Goal: Task Accomplishment & Management: Complete application form

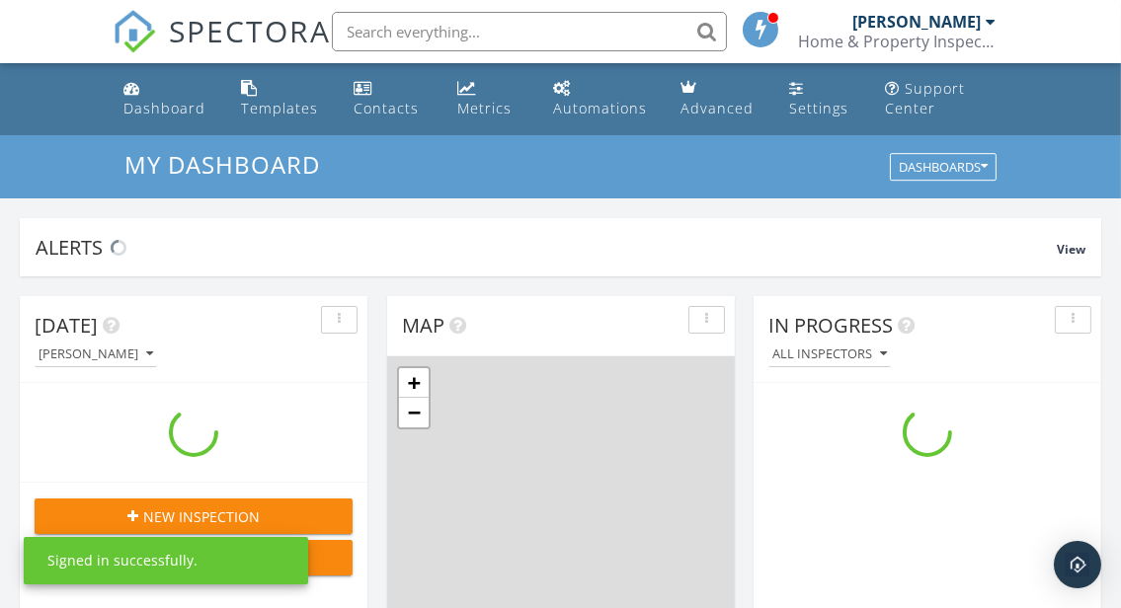
scroll to position [1836, 1158]
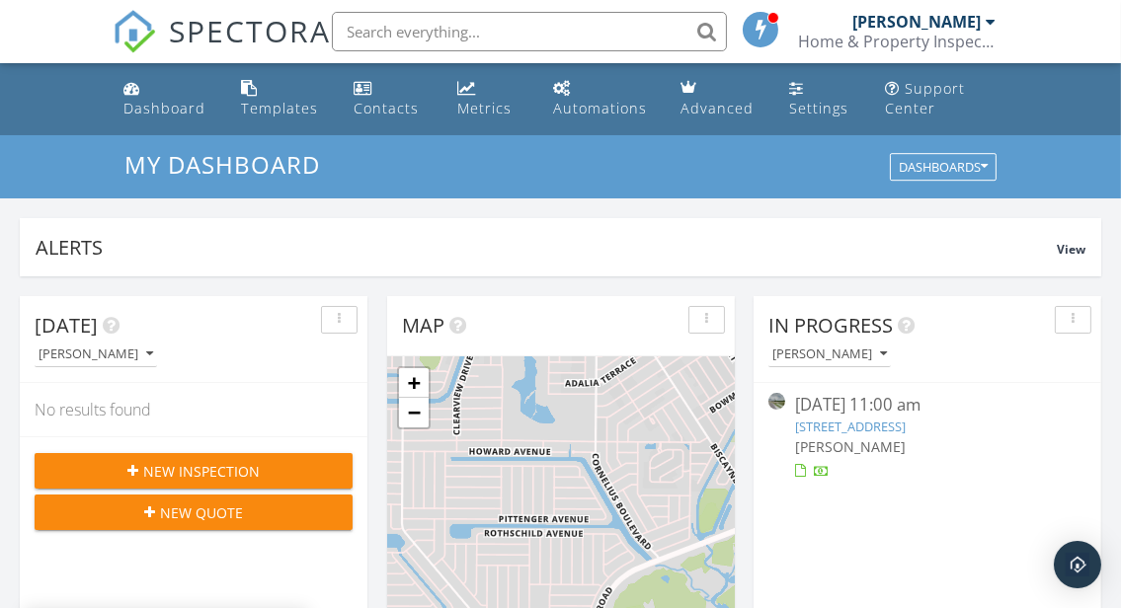
click at [254, 455] on button "New Inspection" at bounding box center [194, 471] width 318 height 36
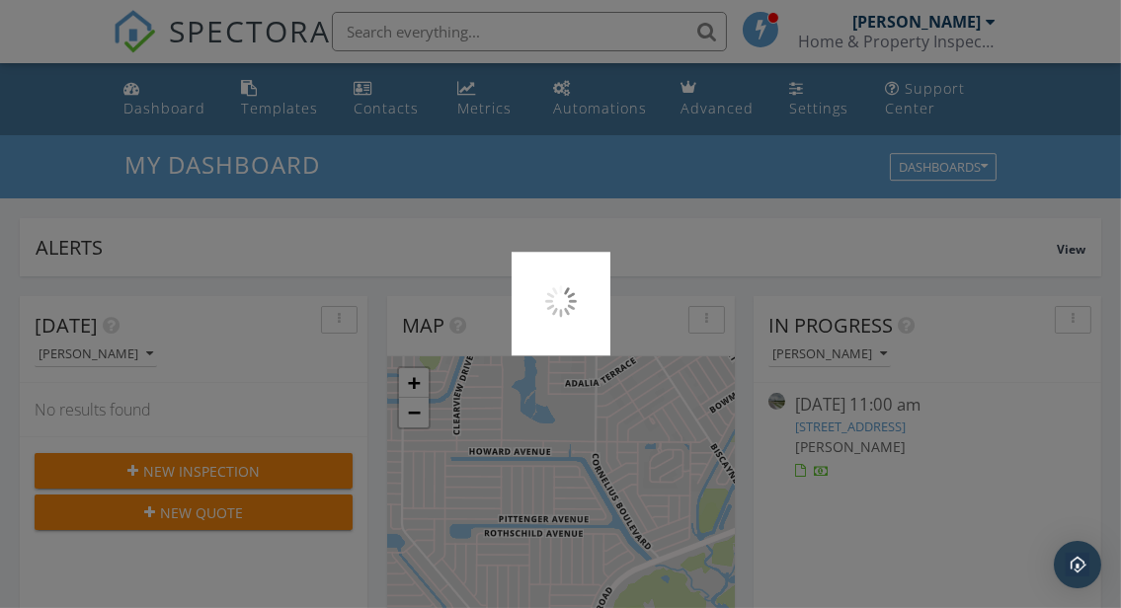
scroll to position [10, 9]
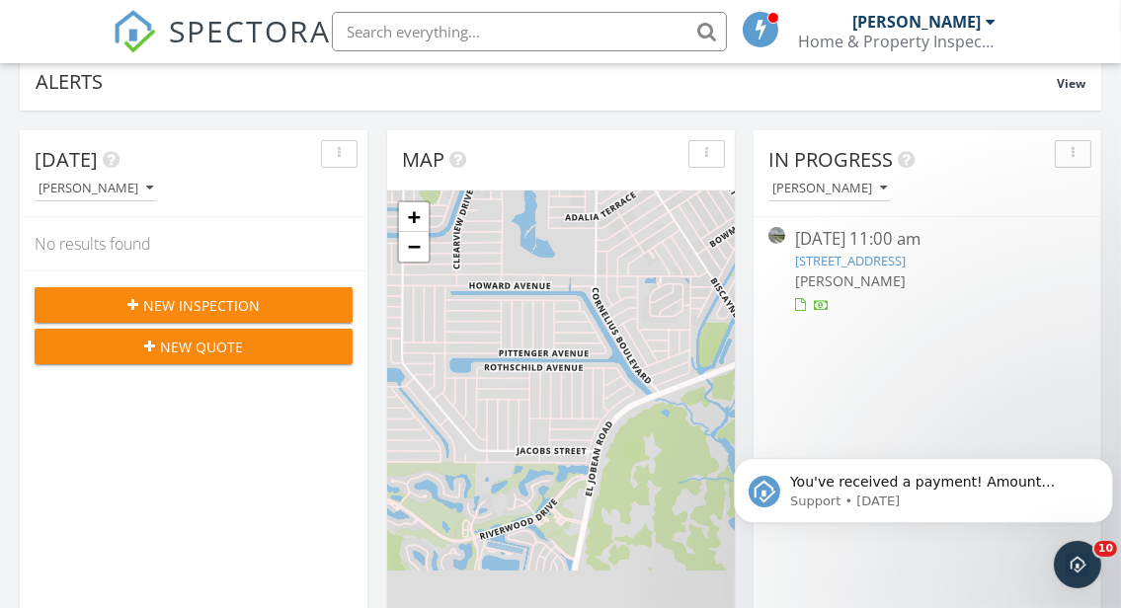
scroll to position [123, 0]
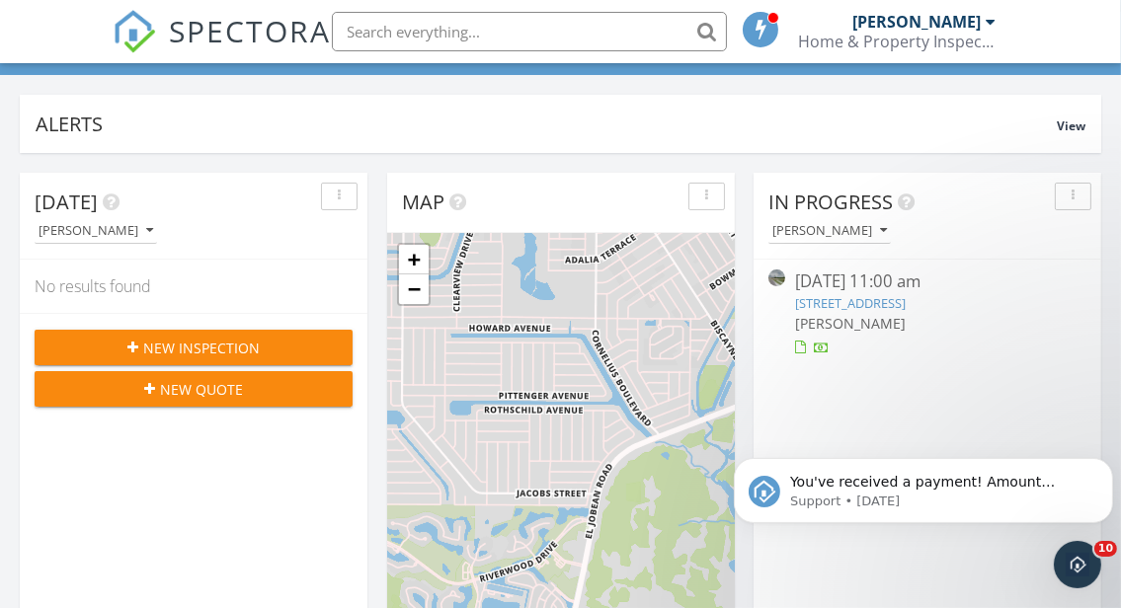
click at [298, 345] on div "New Inspection" at bounding box center [193, 348] width 286 height 21
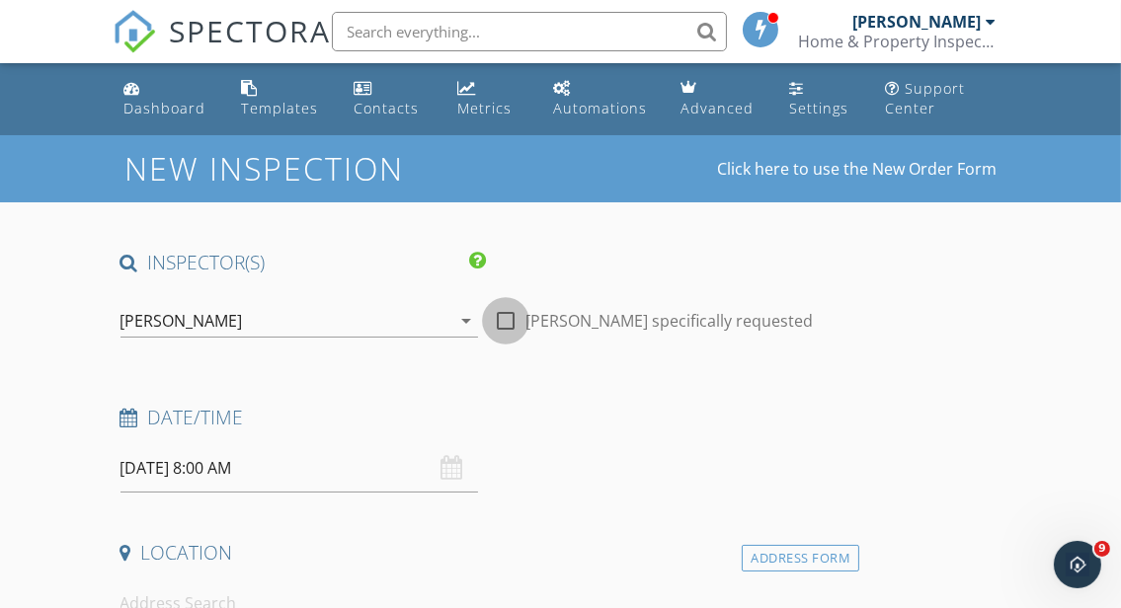
click at [506, 322] on div at bounding box center [506, 321] width 34 height 34
checkbox input "true"
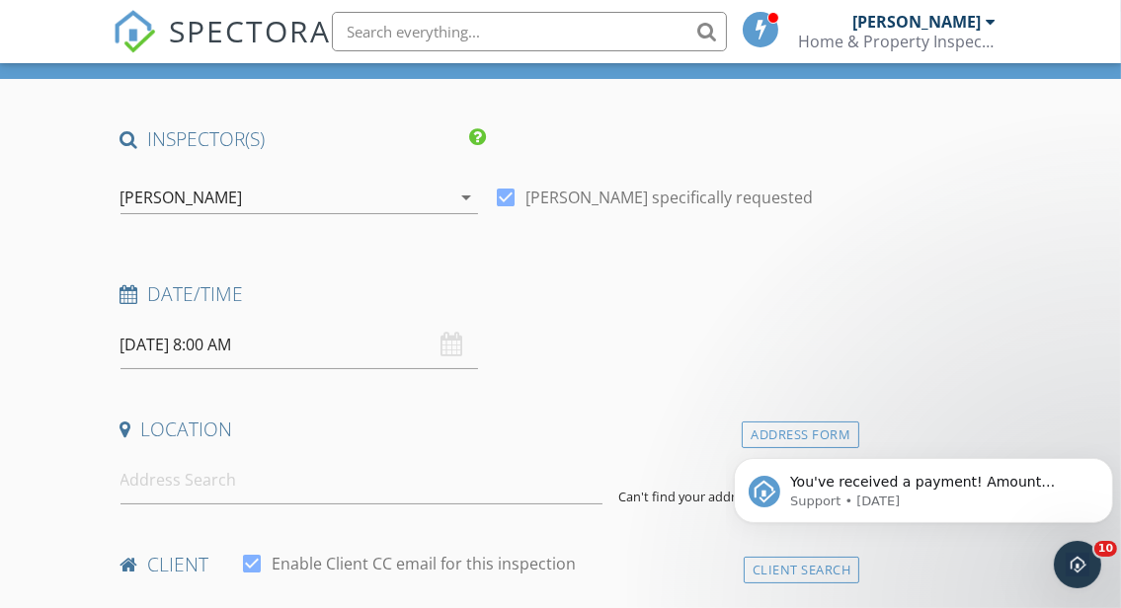
type input "2026"
click at [0, 0] on div "January February March April May June July August September October November De…" at bounding box center [0, 0] width 0 height 0
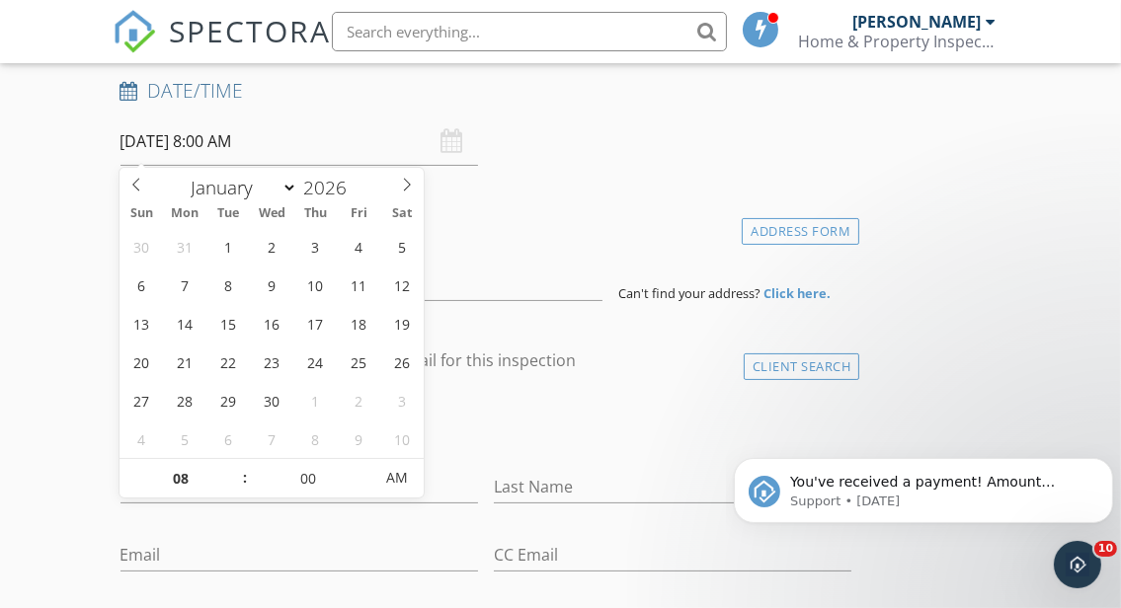
scroll to position [370, 0]
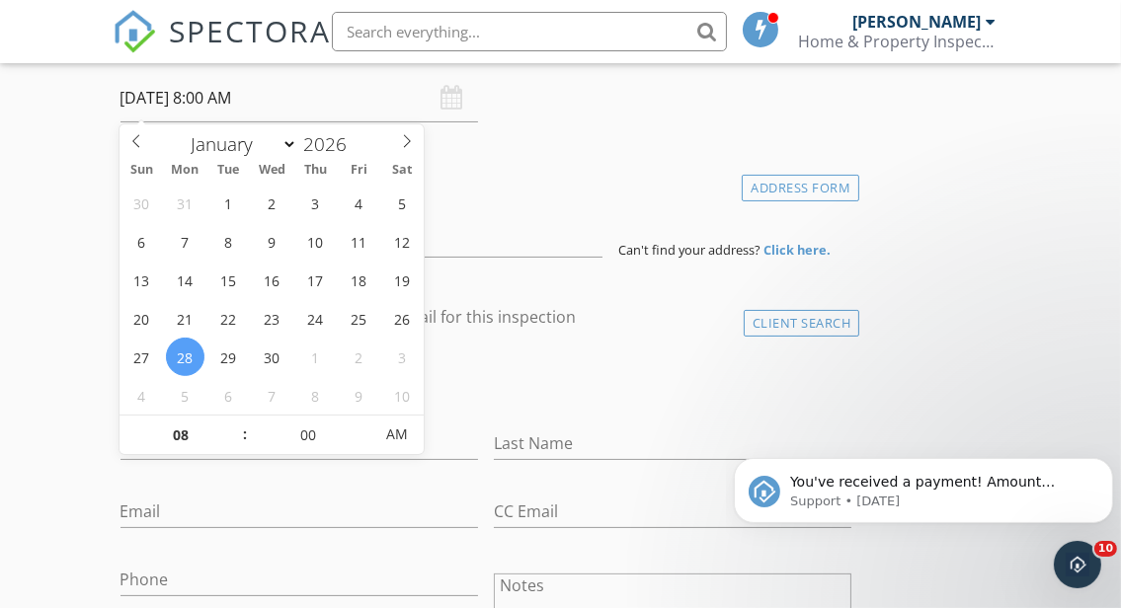
click at [242, 423] on span ":" at bounding box center [245, 434] width 6 height 39
type input "09/28/2026 9:00 AM"
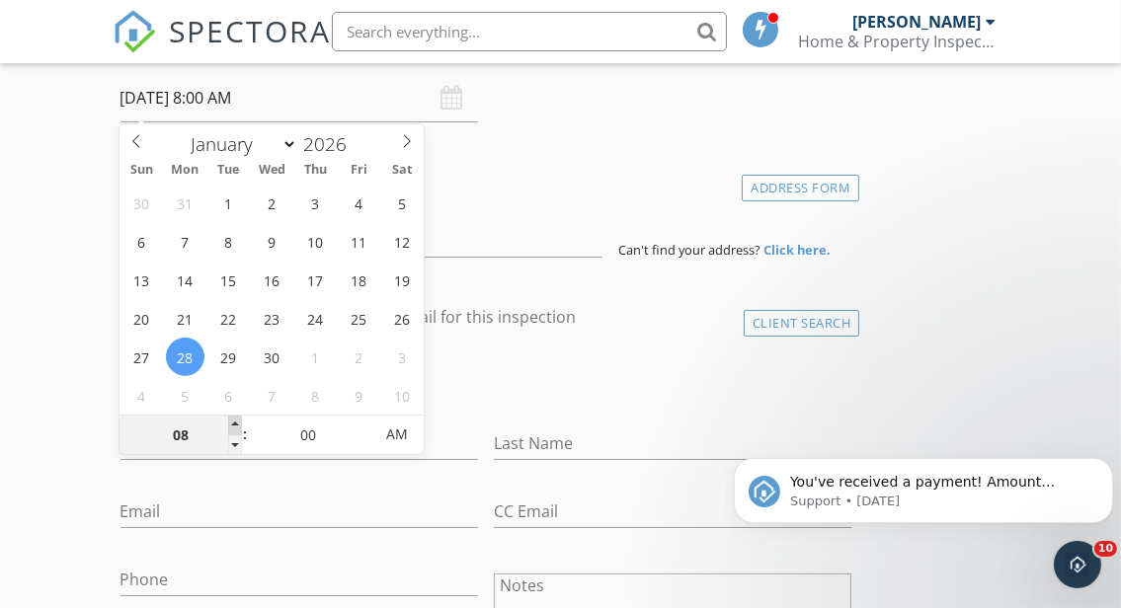
type input "09"
click at [234, 420] on span at bounding box center [235, 426] width 14 height 20
type input "09/28/2026 10:00 AM"
type input "10"
click at [234, 420] on span at bounding box center [235, 426] width 14 height 20
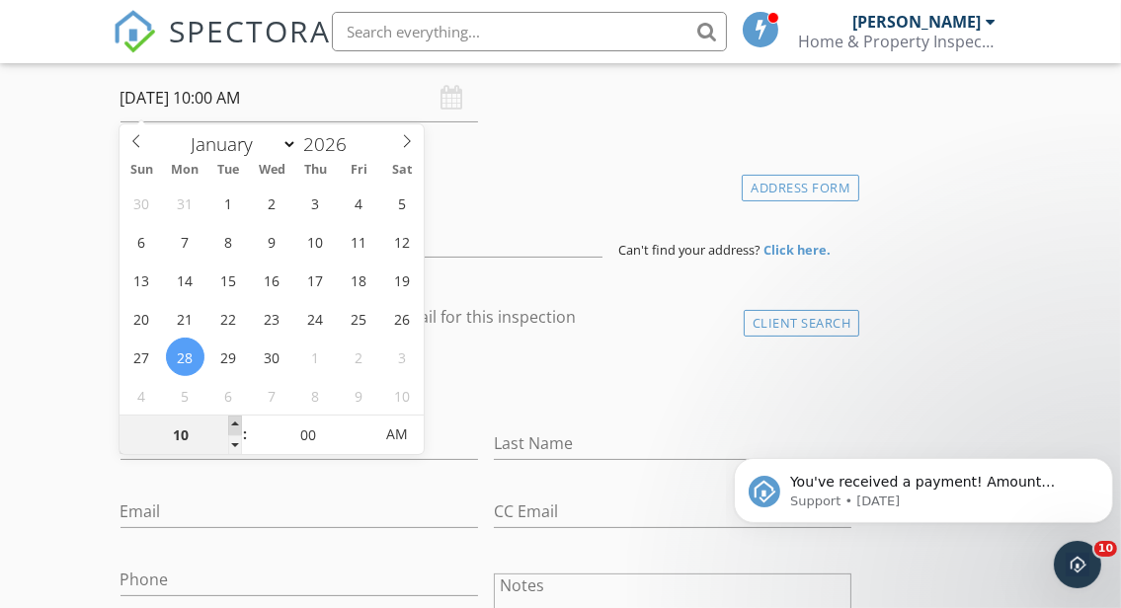
type input "09/28/2026 11:00 AM"
type input "11"
click at [234, 420] on span at bounding box center [235, 426] width 14 height 20
type input "09/28/2026 12:00 PM"
type input "12"
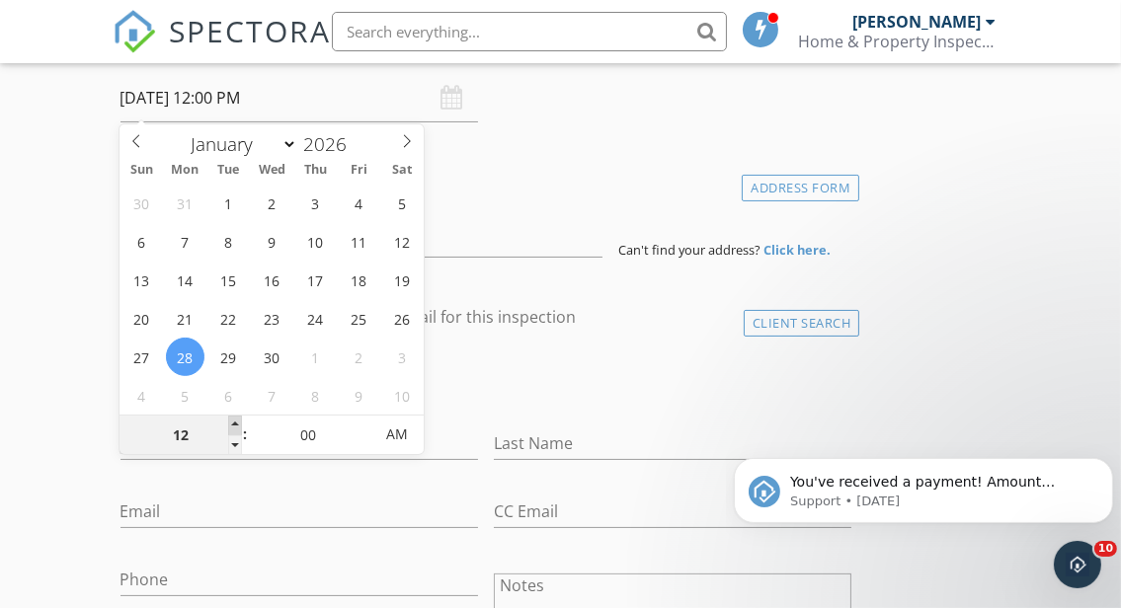
click at [233, 420] on span at bounding box center [235, 426] width 14 height 20
type input "09/28/2026 1:00 PM"
type input "01"
click at [233, 420] on span at bounding box center [235, 426] width 14 height 20
type input "09/28/2026 2:00 PM"
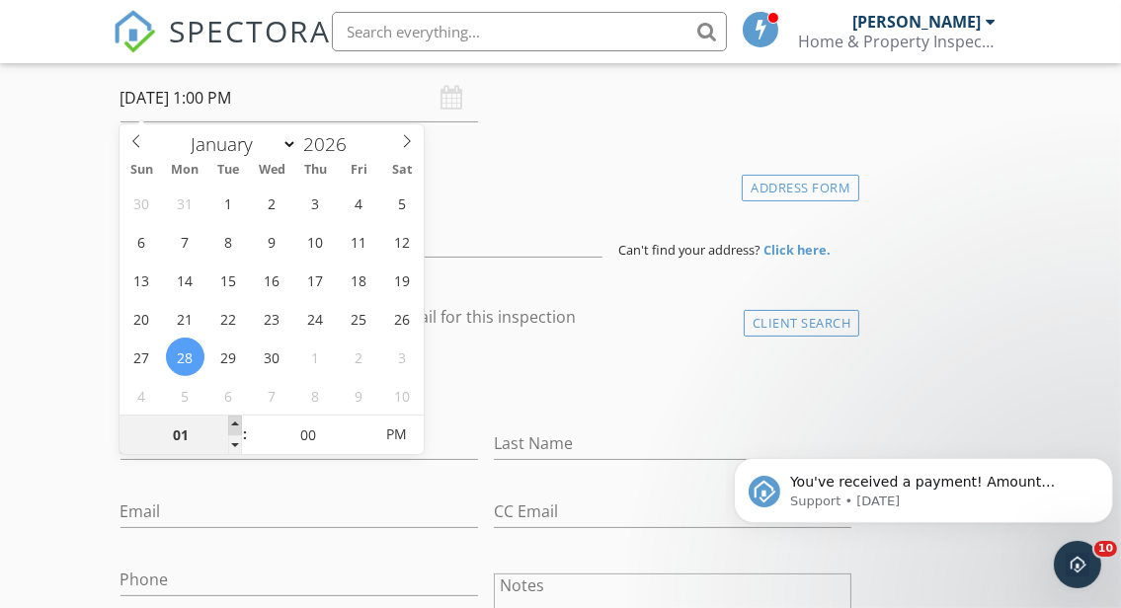
type input "02"
click at [234, 419] on span at bounding box center [235, 426] width 14 height 20
type input "09/28/2026 3:00 PM"
type input "03"
click at [234, 419] on span at bounding box center [235, 426] width 14 height 20
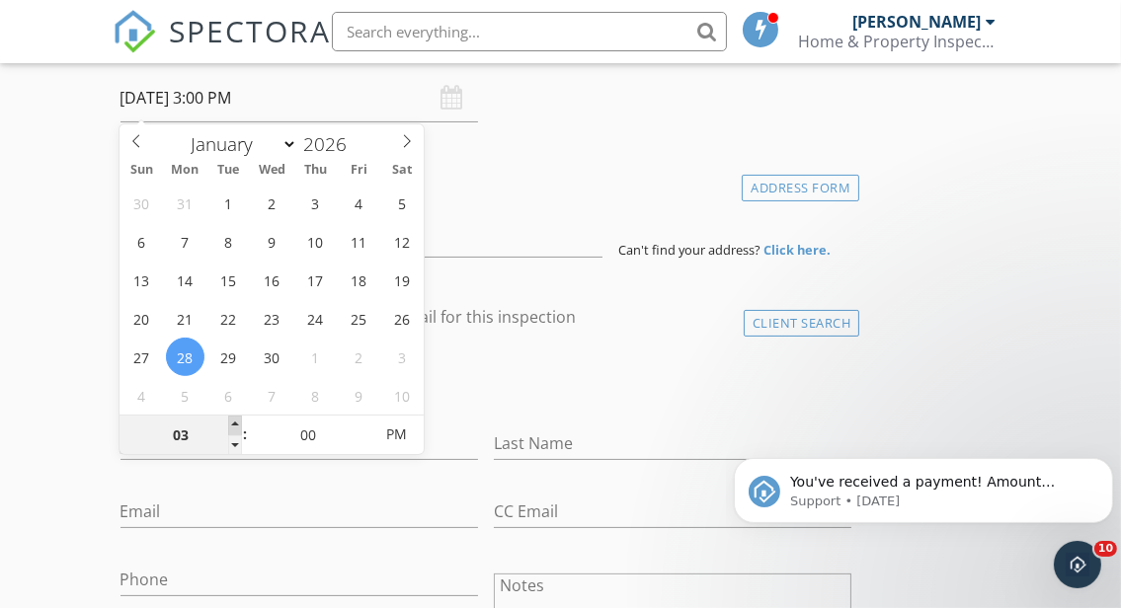
type input "09/28/2026 4:00 PM"
type input "04"
click at [234, 419] on span at bounding box center [235, 426] width 14 height 20
type input "09/28/2026 5:00 PM"
type input "05"
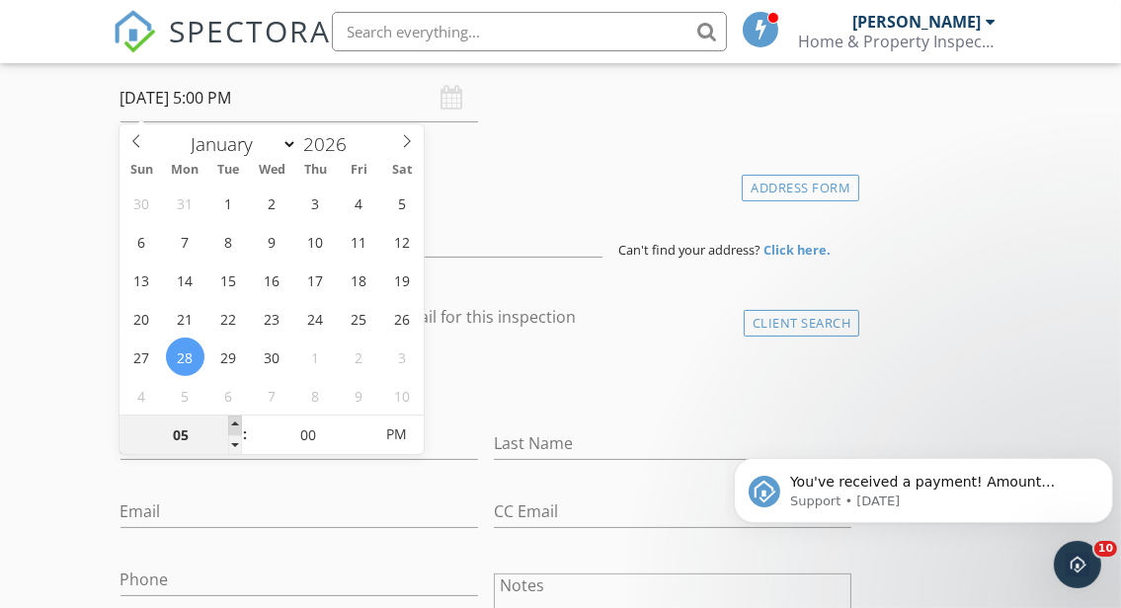
click at [234, 420] on span at bounding box center [235, 426] width 14 height 20
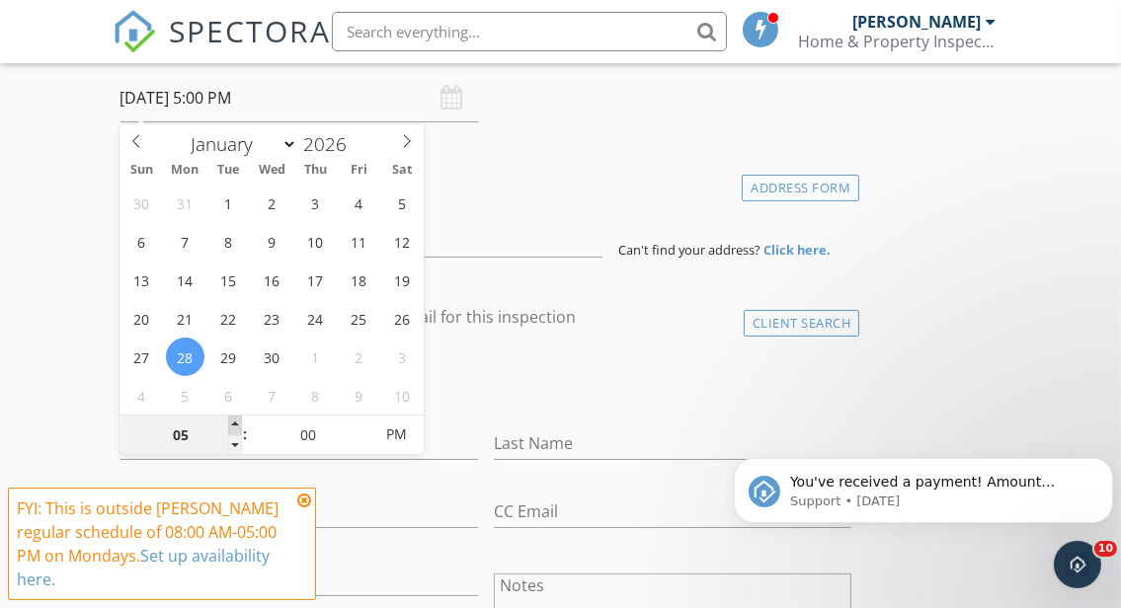
type input "09/28/2026 6:00 PM"
type input "06"
click at [234, 420] on span at bounding box center [235, 426] width 14 height 20
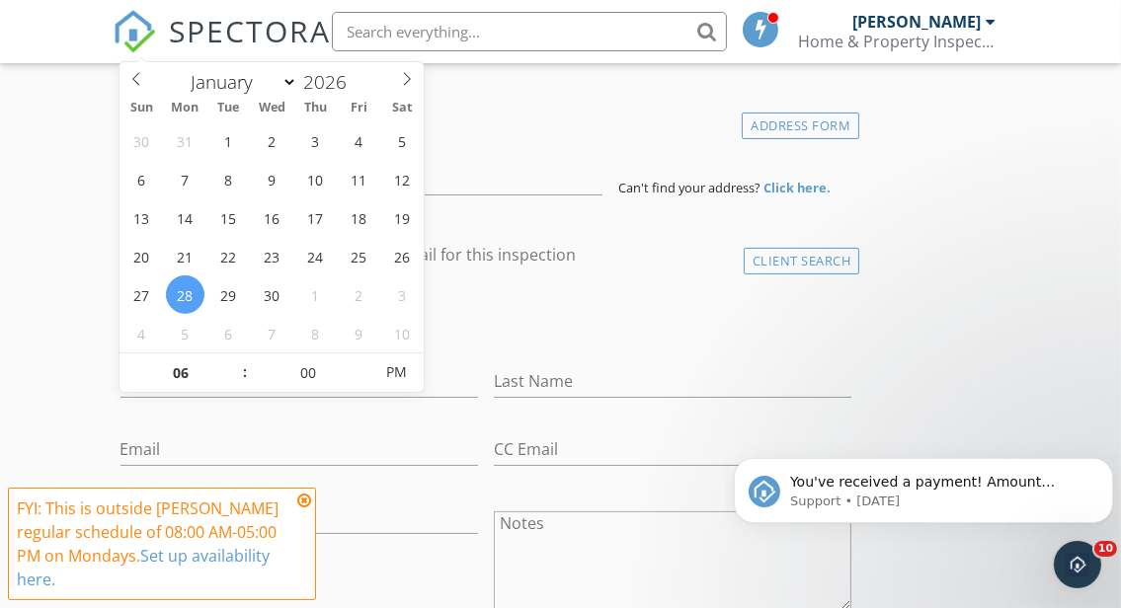
scroll to position [494, 0]
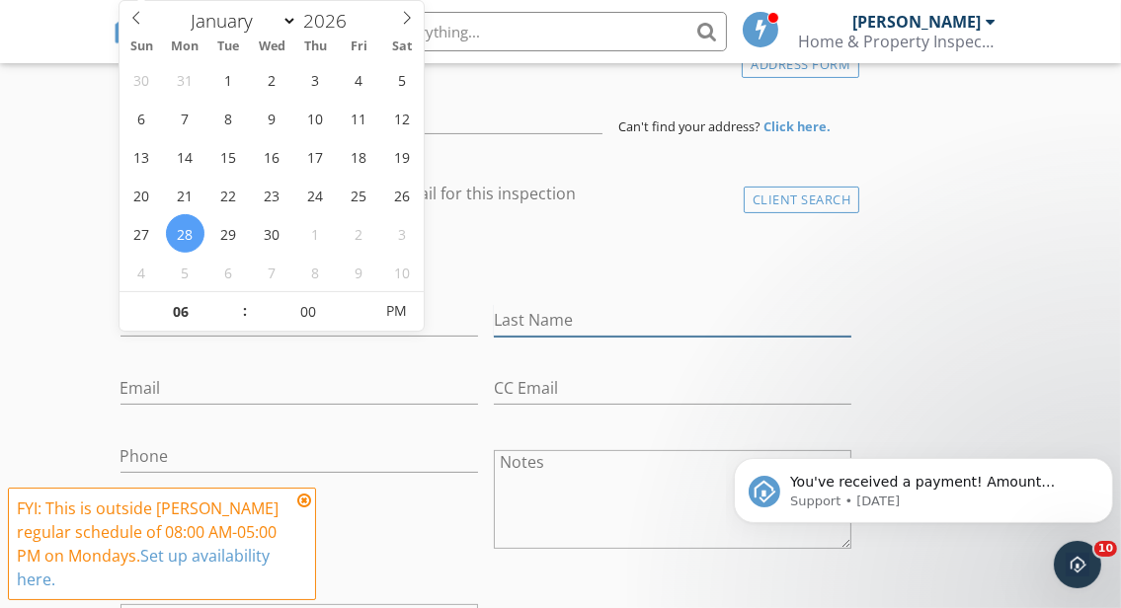
click at [500, 305] on input "Last Name" at bounding box center [672, 320] width 357 height 33
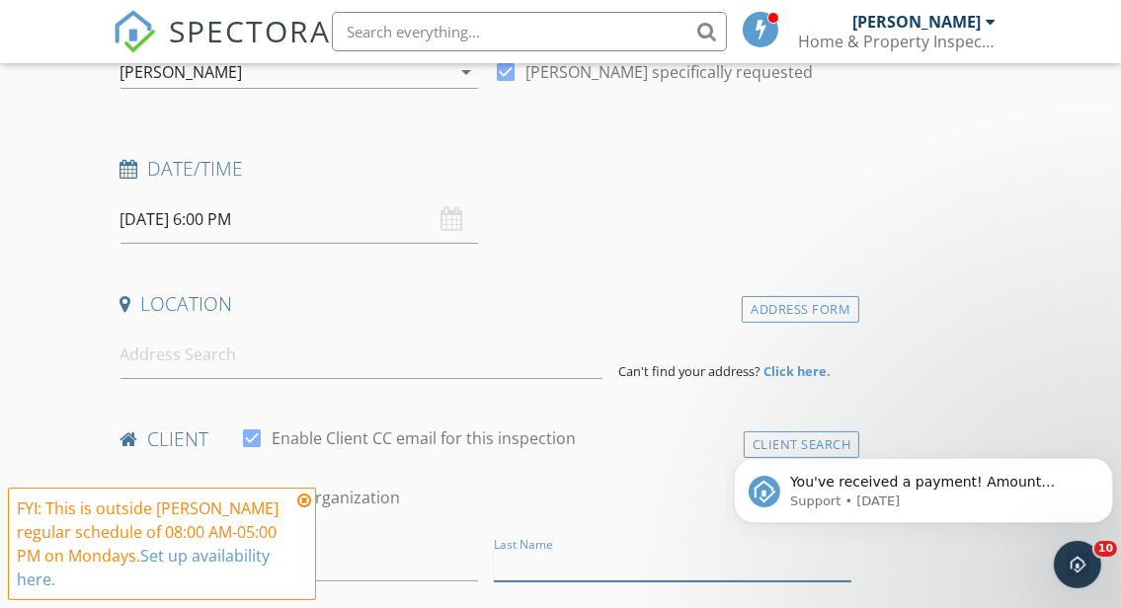
scroll to position [247, 0]
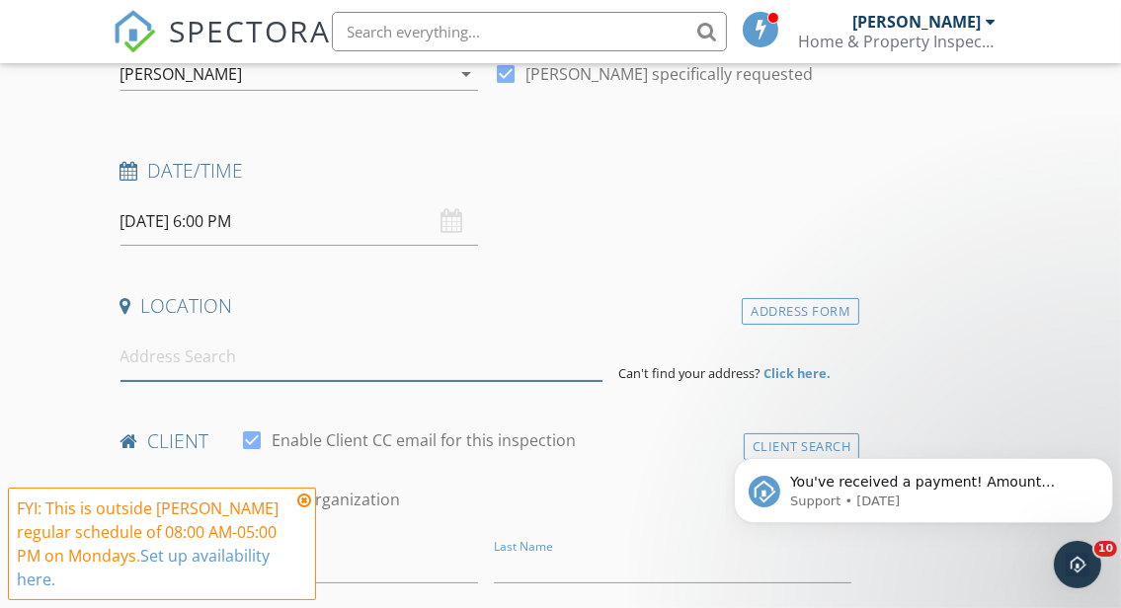
click at [209, 362] on input at bounding box center [361, 357] width 482 height 48
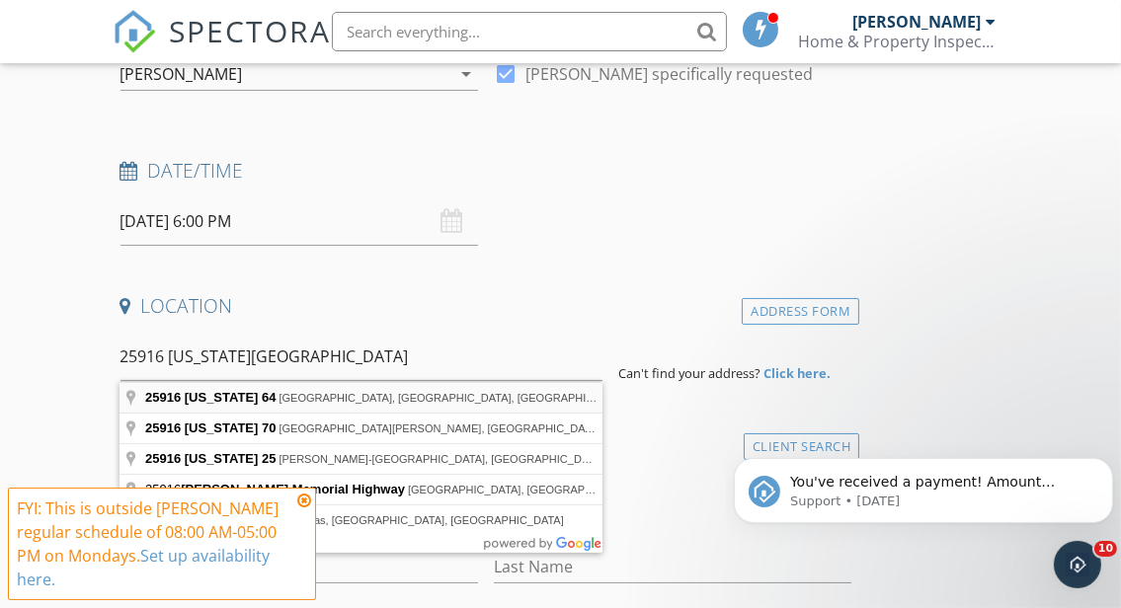
type input "25916 Florida 64, Myakka City, FL, USA"
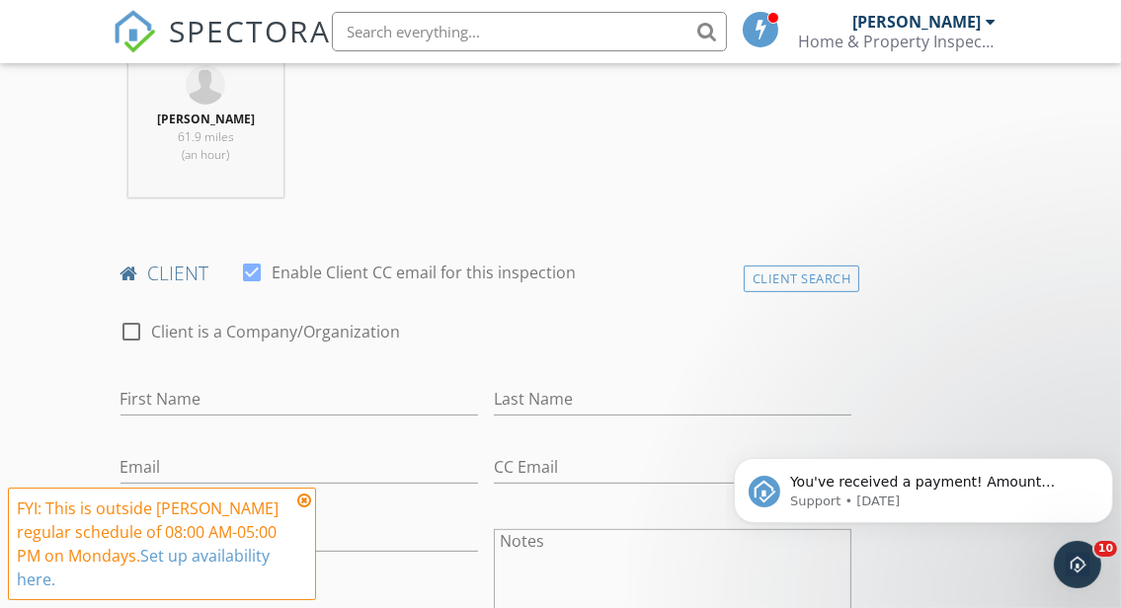
scroll to position [864, 0]
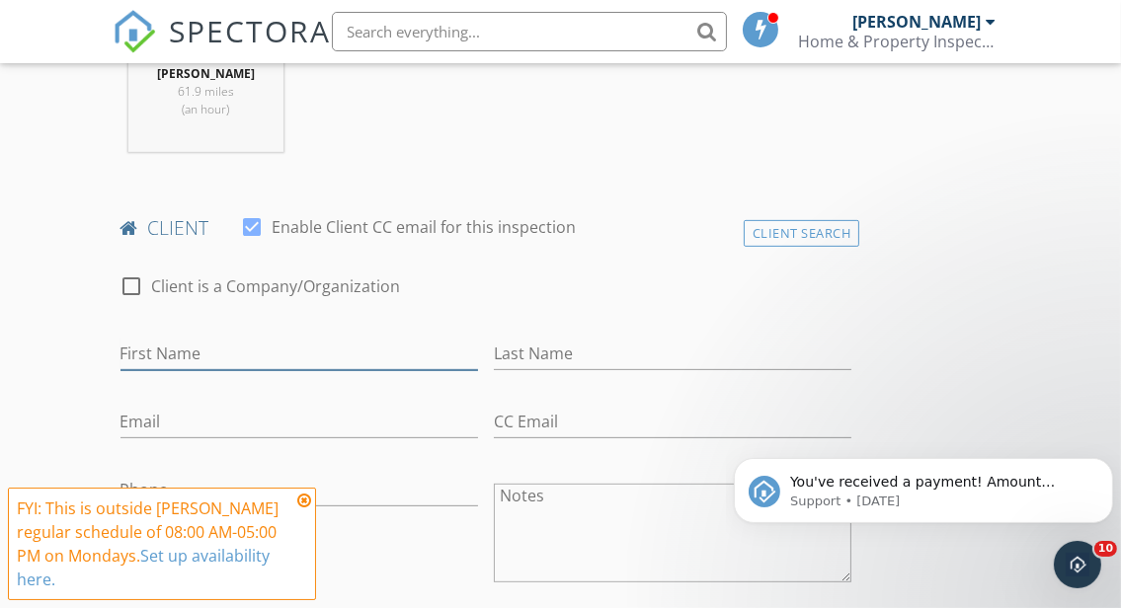
click at [313, 353] on input "First Name" at bounding box center [298, 354] width 357 height 33
type input "Kristen"
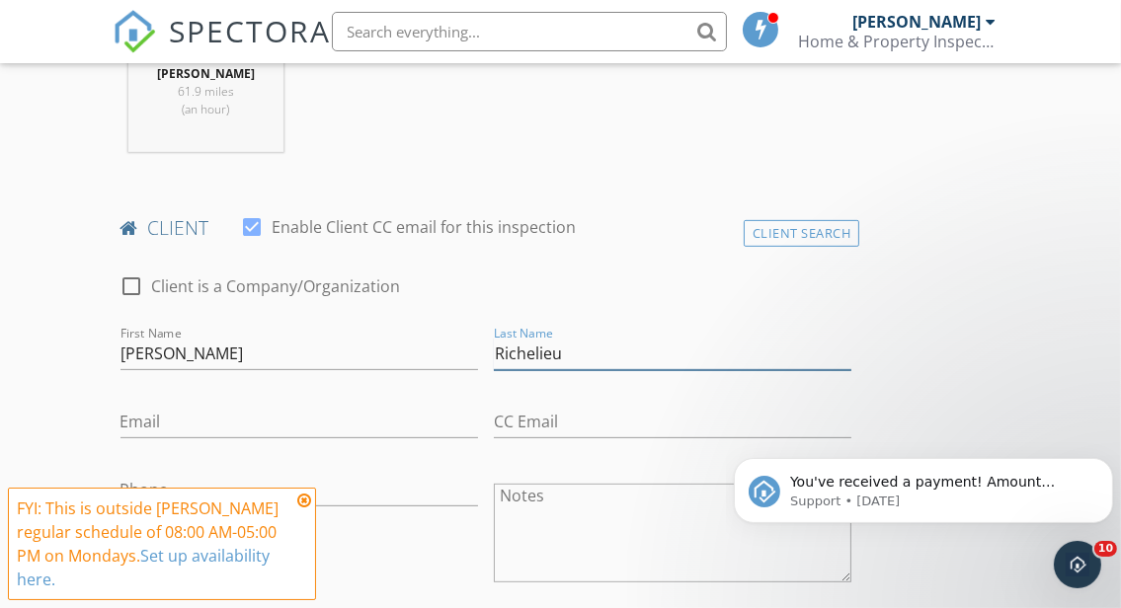
type input "Richelieu"
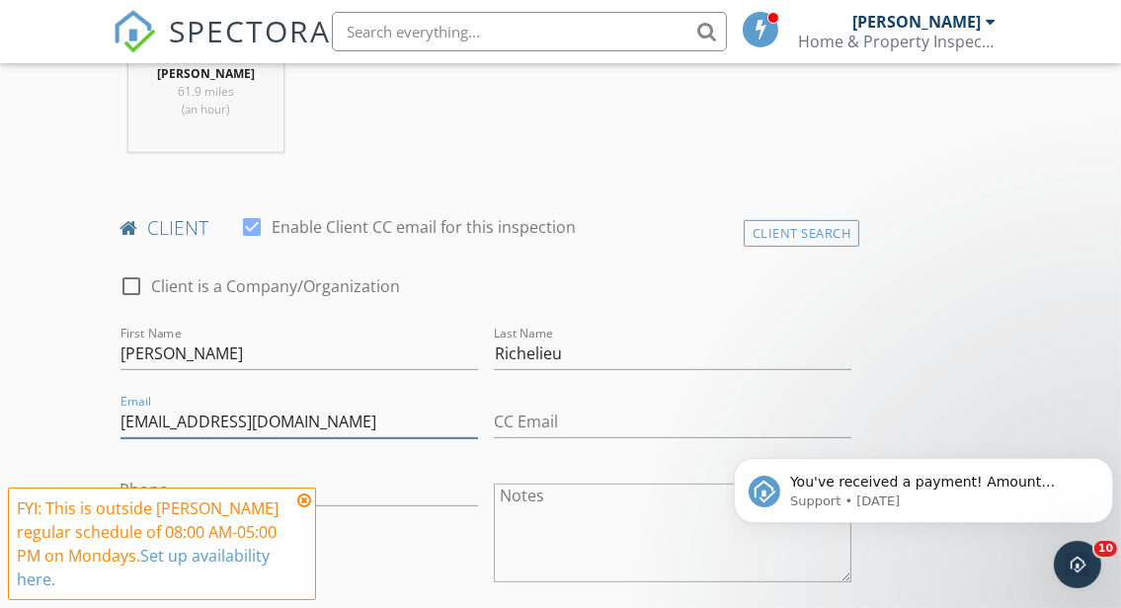
type input "2thelakehouse@gmail.com"
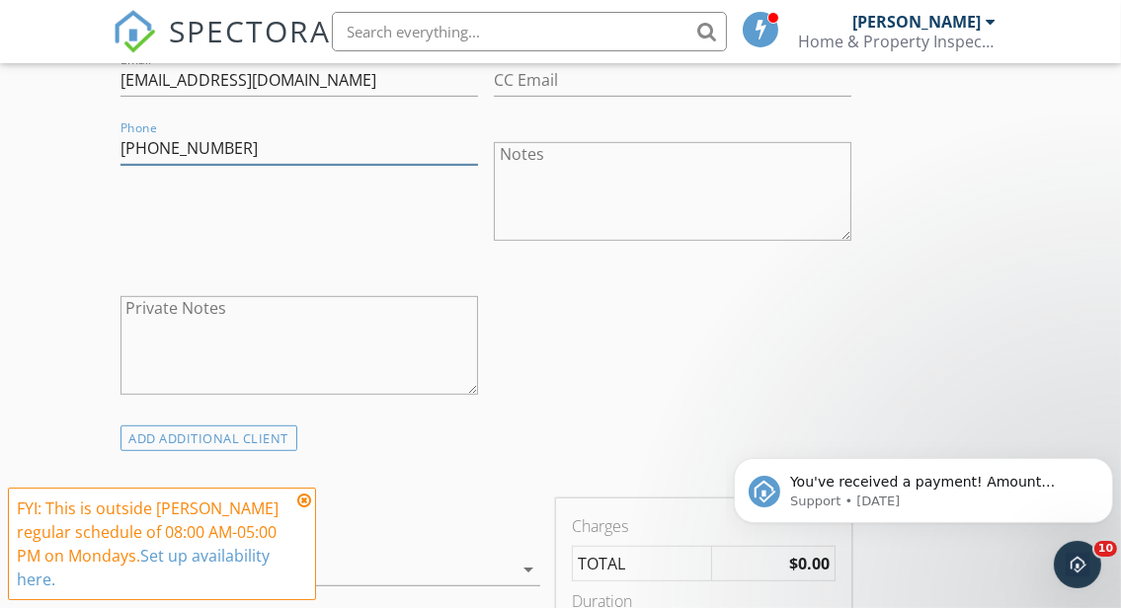
scroll to position [1234, 0]
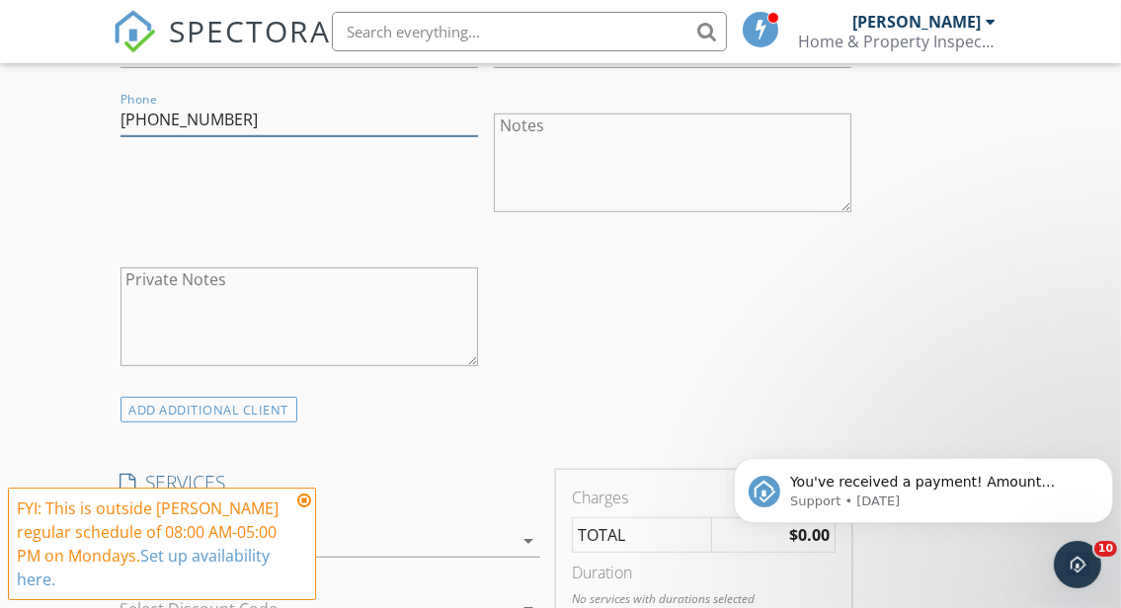
type input "229-373-1008"
click at [303, 508] on icon at bounding box center [304, 501] width 14 height 16
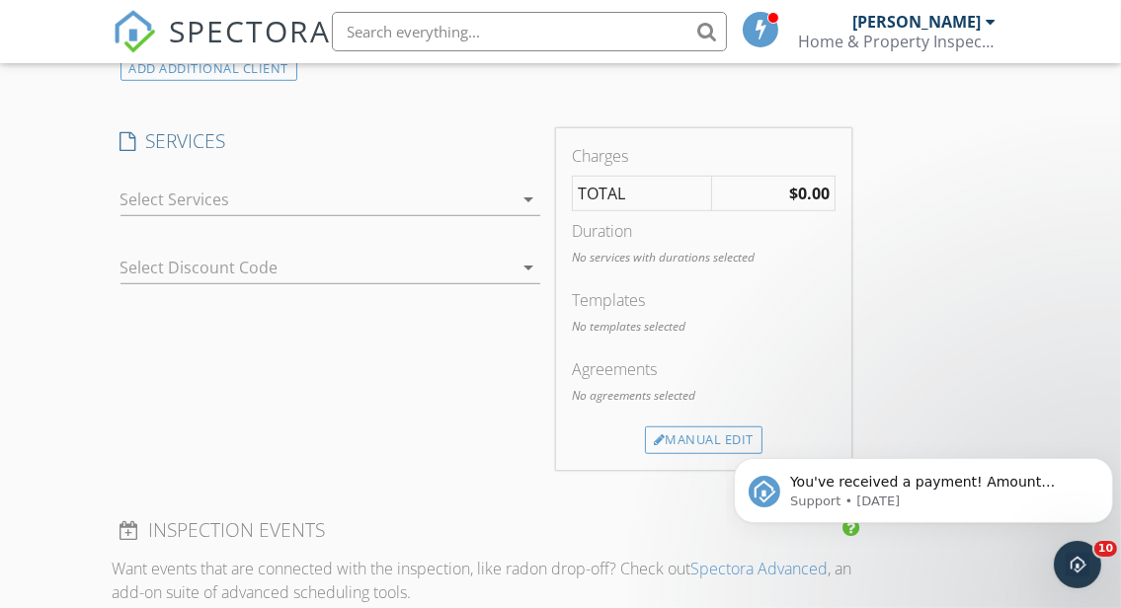
scroll to position [1605, 0]
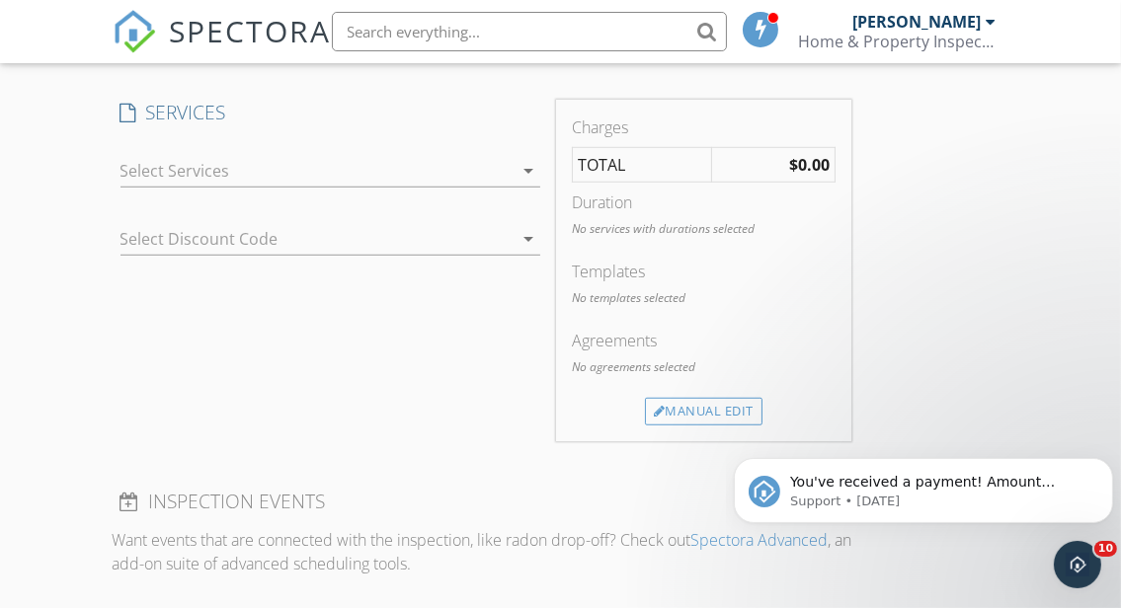
click at [530, 178] on icon "arrow_drop_down" at bounding box center [528, 171] width 24 height 24
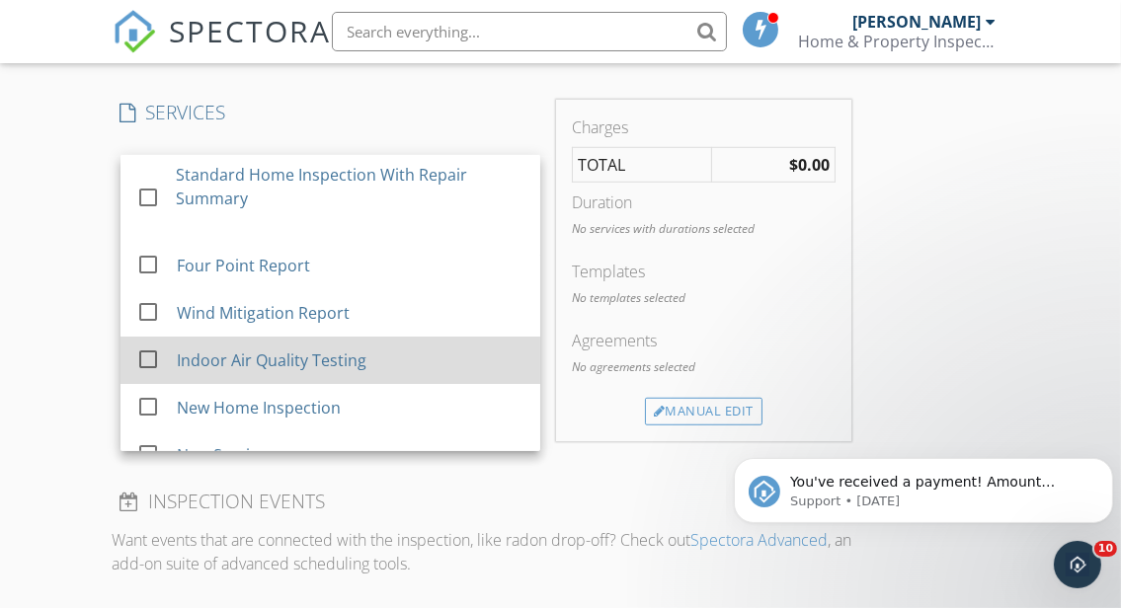
click at [408, 352] on div "Indoor Air Quality Testing" at bounding box center [350, 360] width 348 height 39
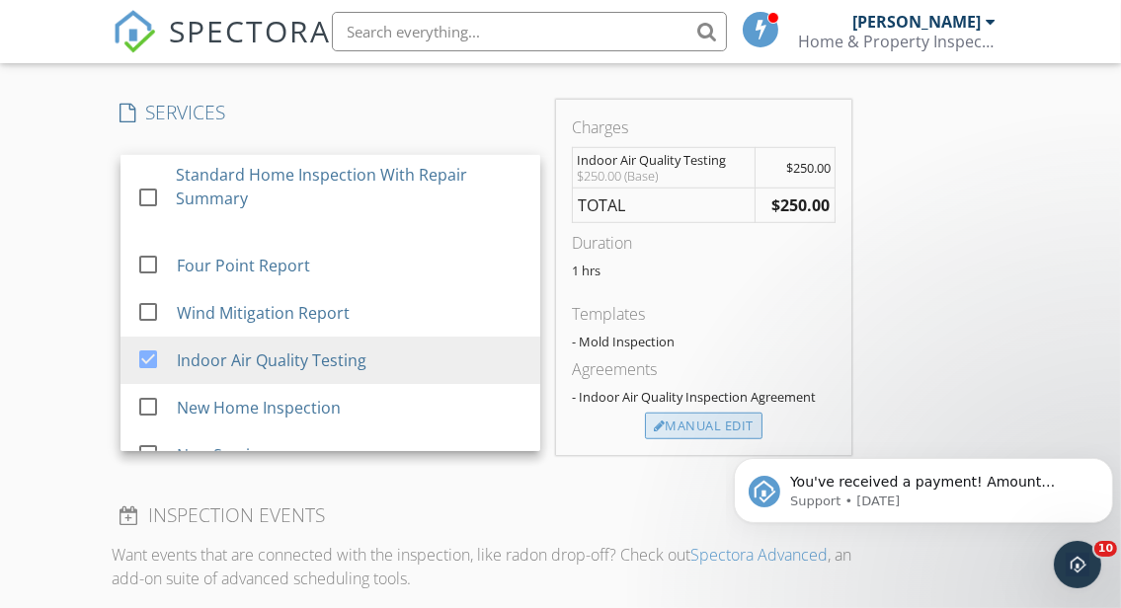
click at [686, 423] on div "Manual Edit" at bounding box center [704, 427] width 118 height 28
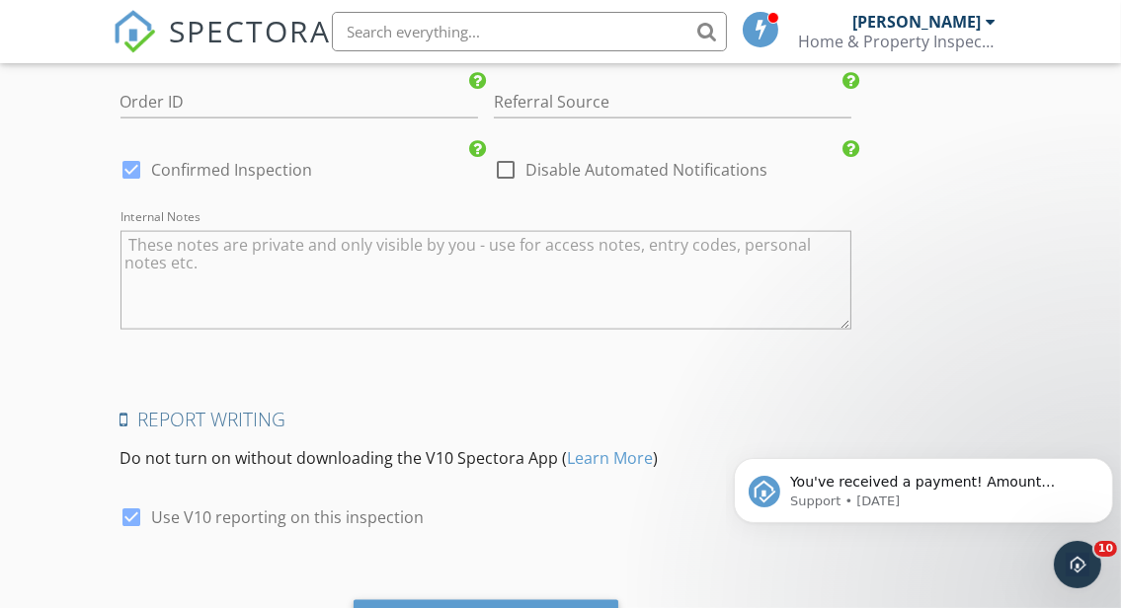
scroll to position [3160, 0]
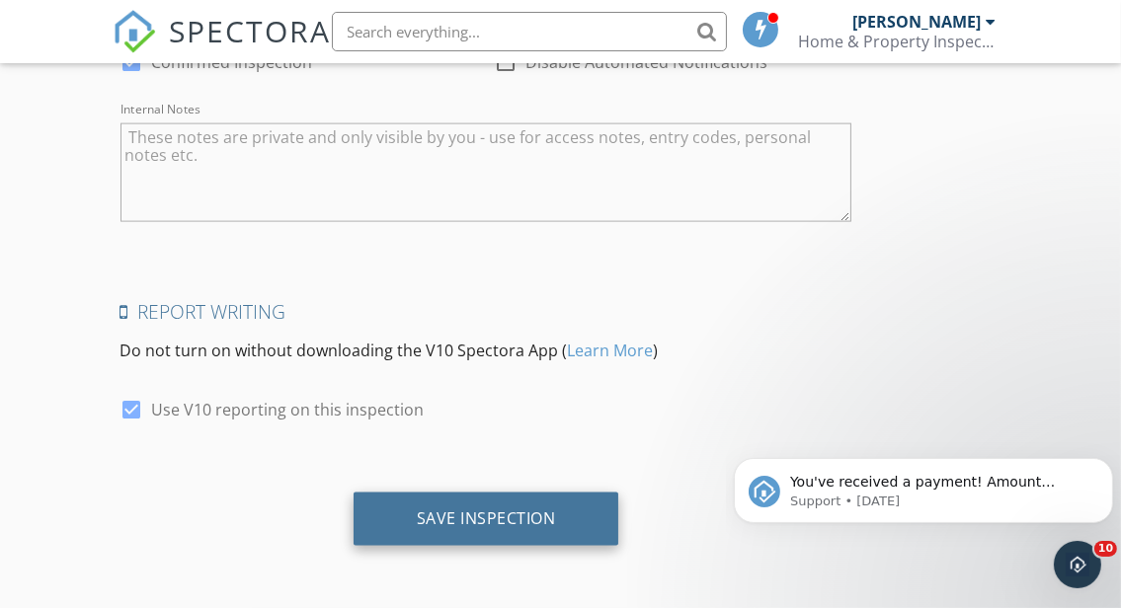
click at [527, 509] on div "Save Inspection" at bounding box center [486, 519] width 139 height 20
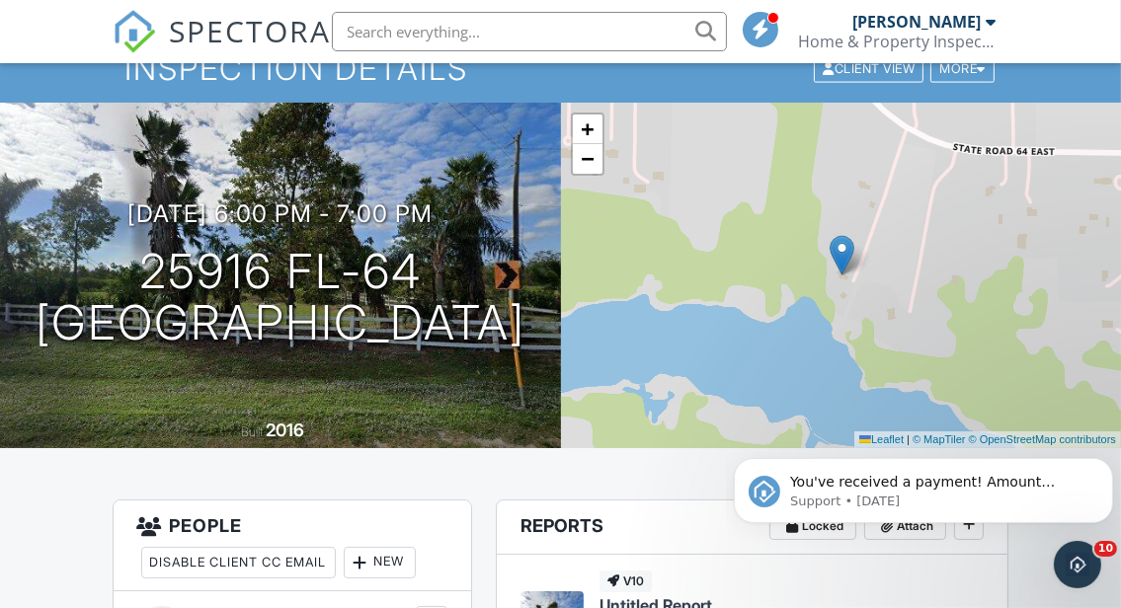
scroll to position [247, 0]
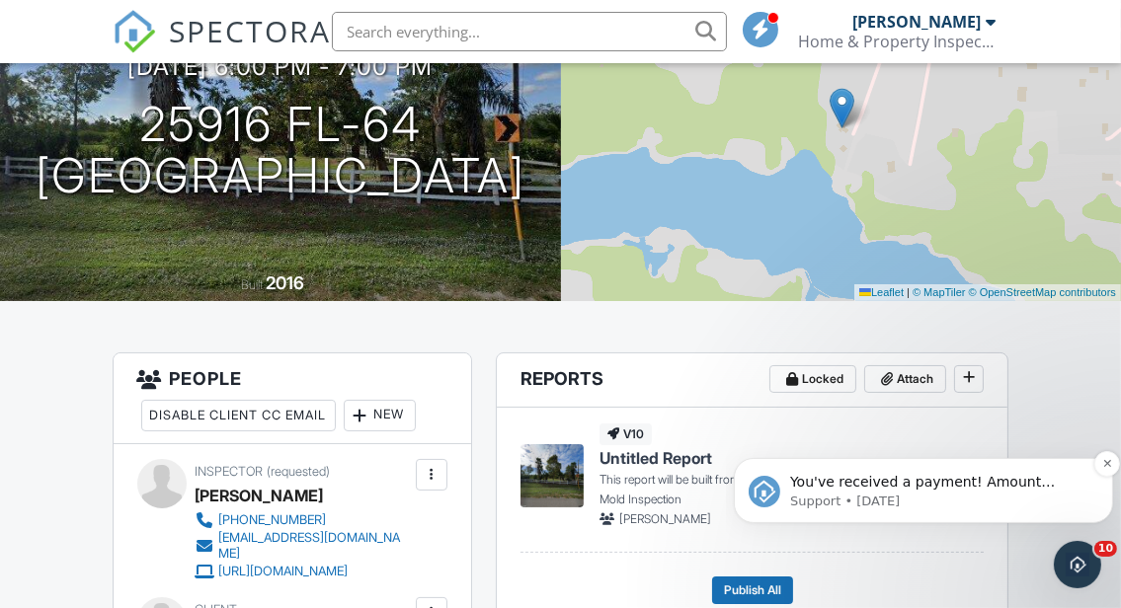
click at [1019, 488] on span "You've received a payment! Amount $400.00 Fee $0.00 Net $400.00 Transaction # I…" at bounding box center [921, 510] width 265 height 75
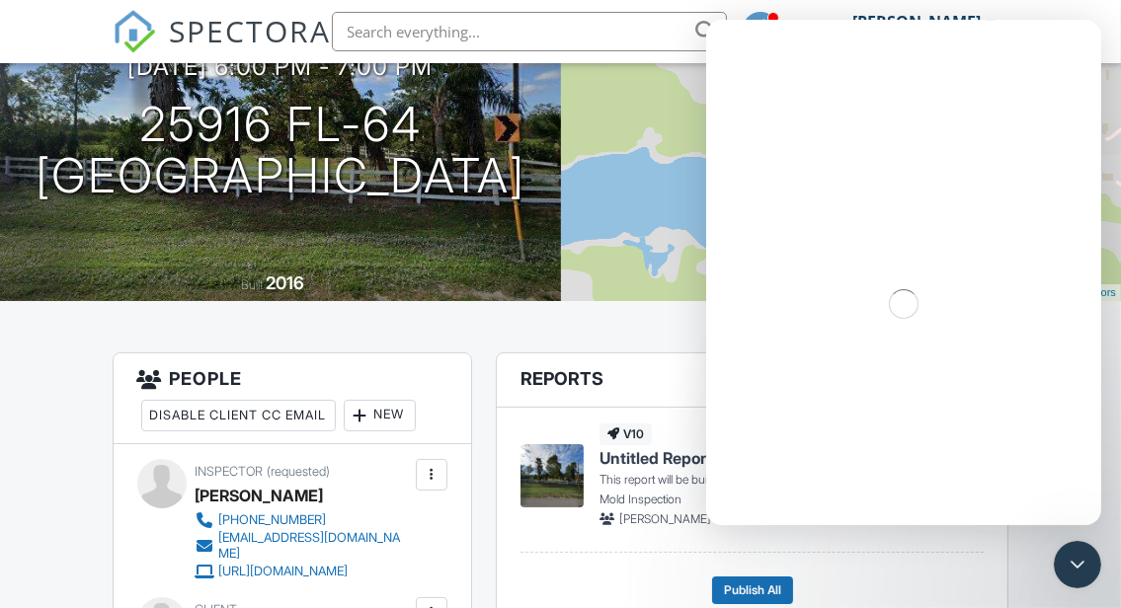
scroll to position [0, 0]
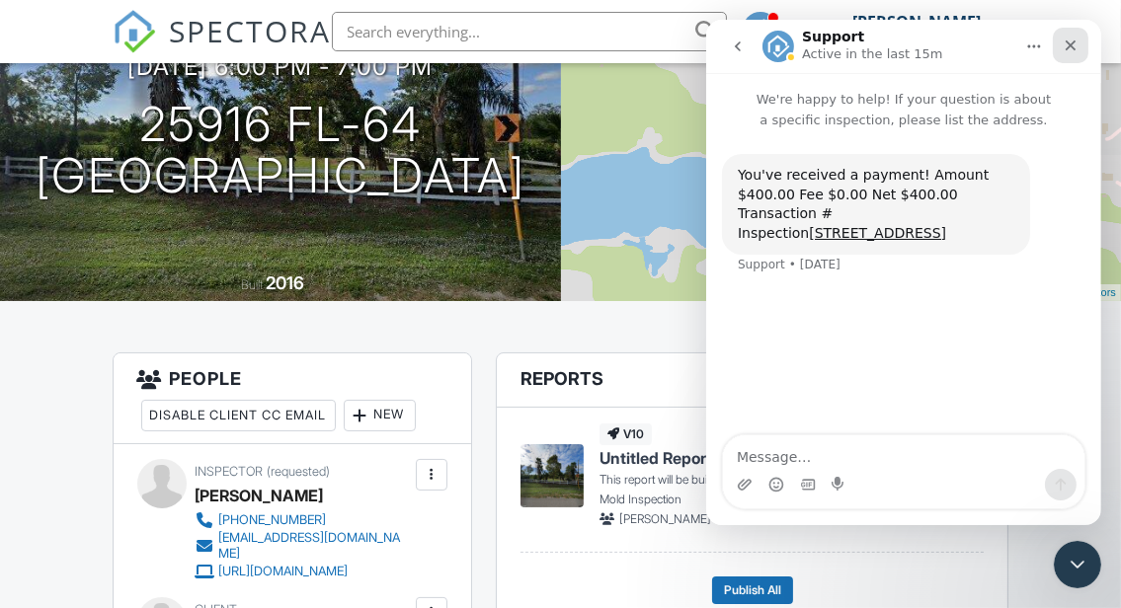
click at [1067, 50] on icon "Close" at bounding box center [1069, 46] width 16 height 16
click at [1068, 50] on nav "SPECTORA Jeremy Day Home & Property Inspection Services LLC Role: Inspector Das…" at bounding box center [560, 31] width 1121 height 63
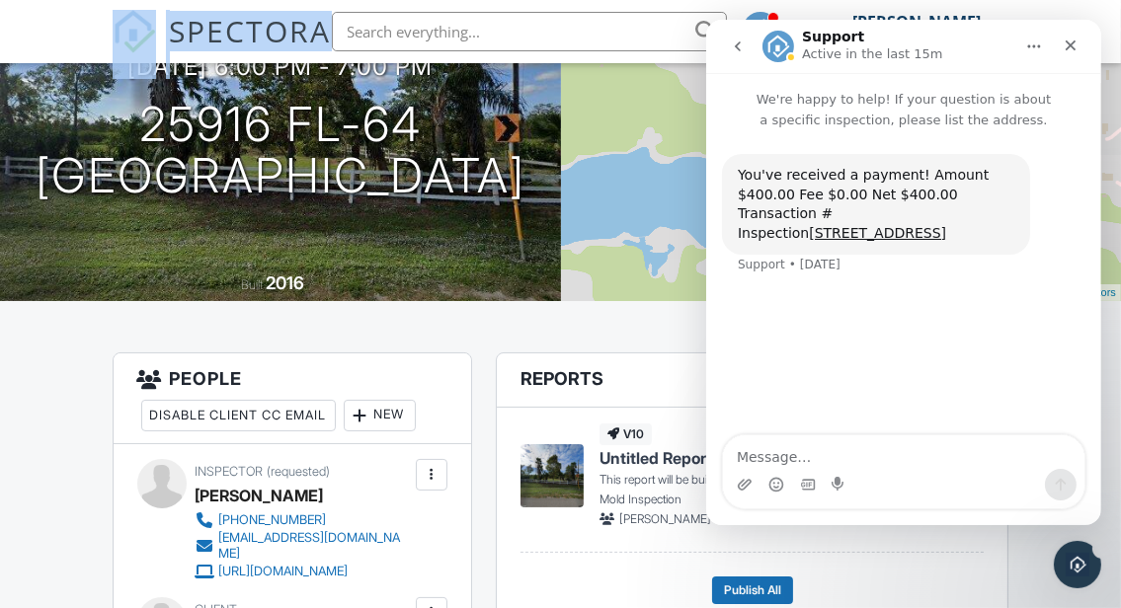
drag, startPoint x: 362, startPoint y: 31, endPoint x: 1069, endPoint y: 51, distance: 707.3
click at [1068, 51] on nav "SPECTORA Jeremy Day Home & Property Inspection Services LLC Role: Inspector Das…" at bounding box center [560, 31] width 1121 height 63
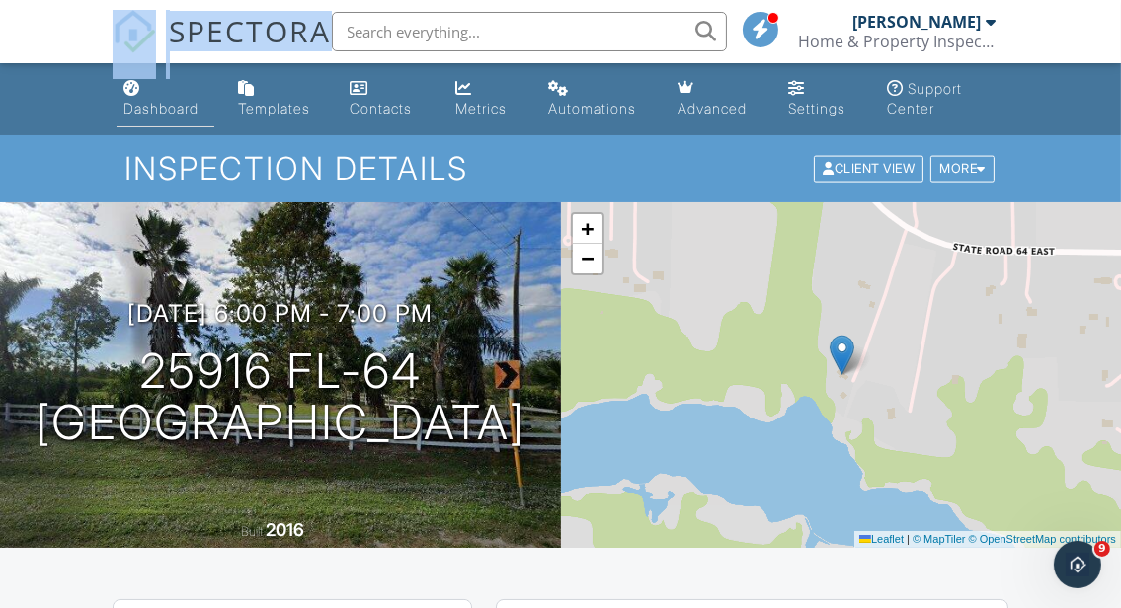
click at [130, 111] on div "Dashboard" at bounding box center [161, 108] width 75 height 17
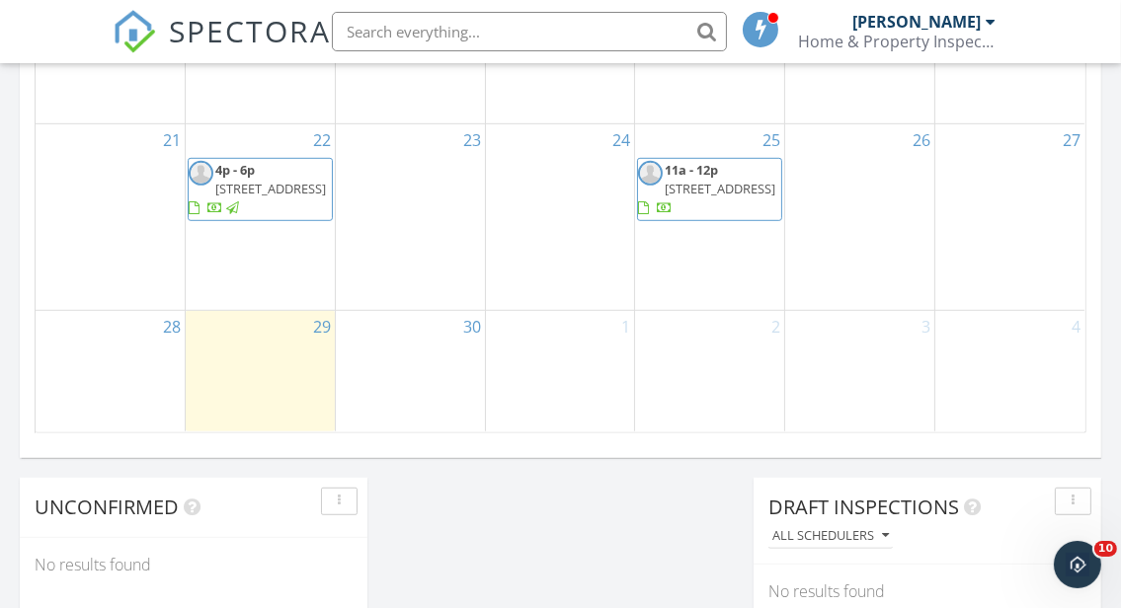
scroll to position [1358, 0]
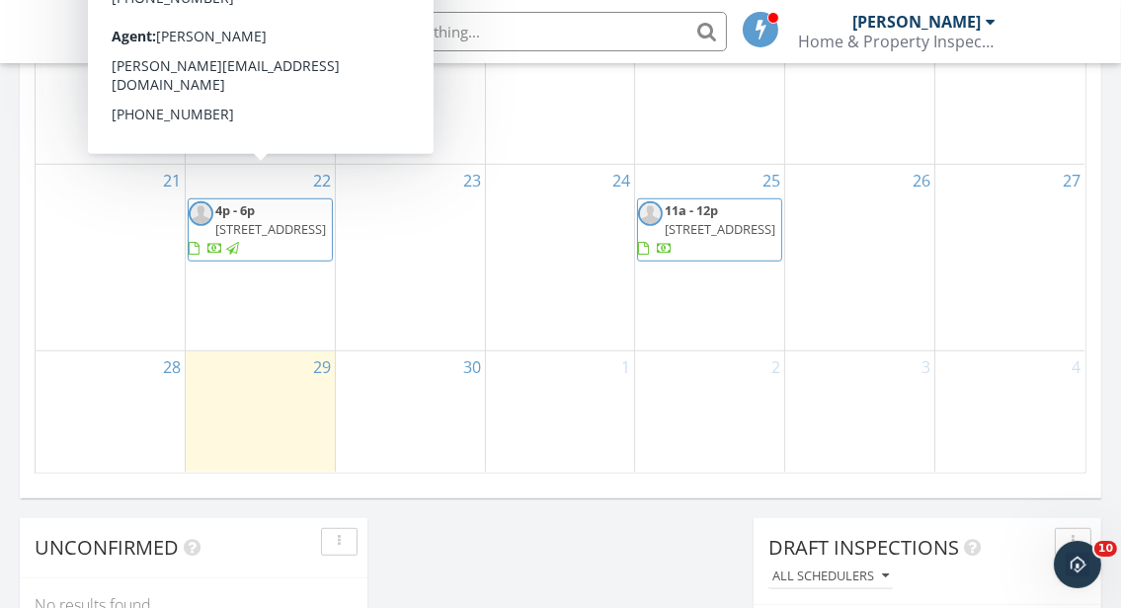
click at [263, 220] on span "[STREET_ADDRESS]" at bounding box center [270, 229] width 111 height 18
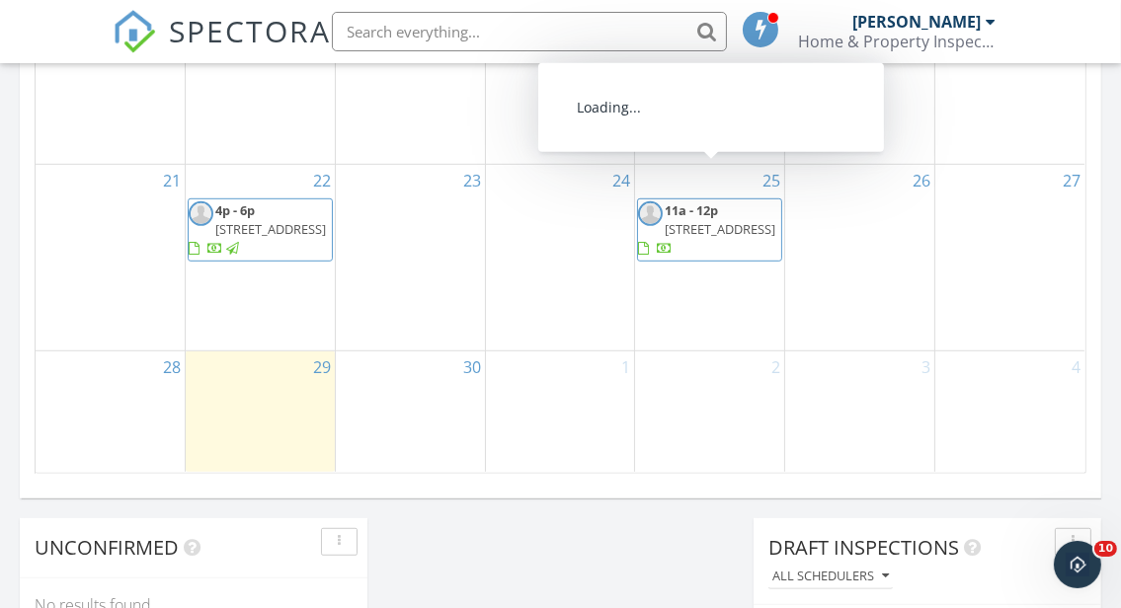
click at [692, 220] on span "21232 Sandal Foot Dr, Venice 34293" at bounding box center [720, 229] width 111 height 18
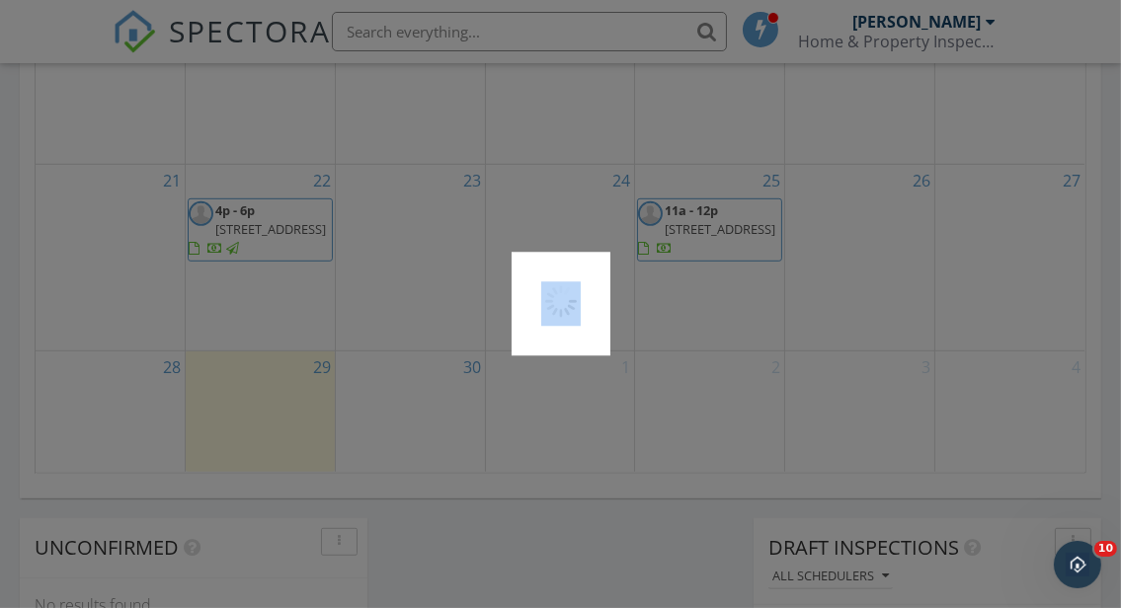
click at [692, 201] on div at bounding box center [560, 304] width 1121 height 608
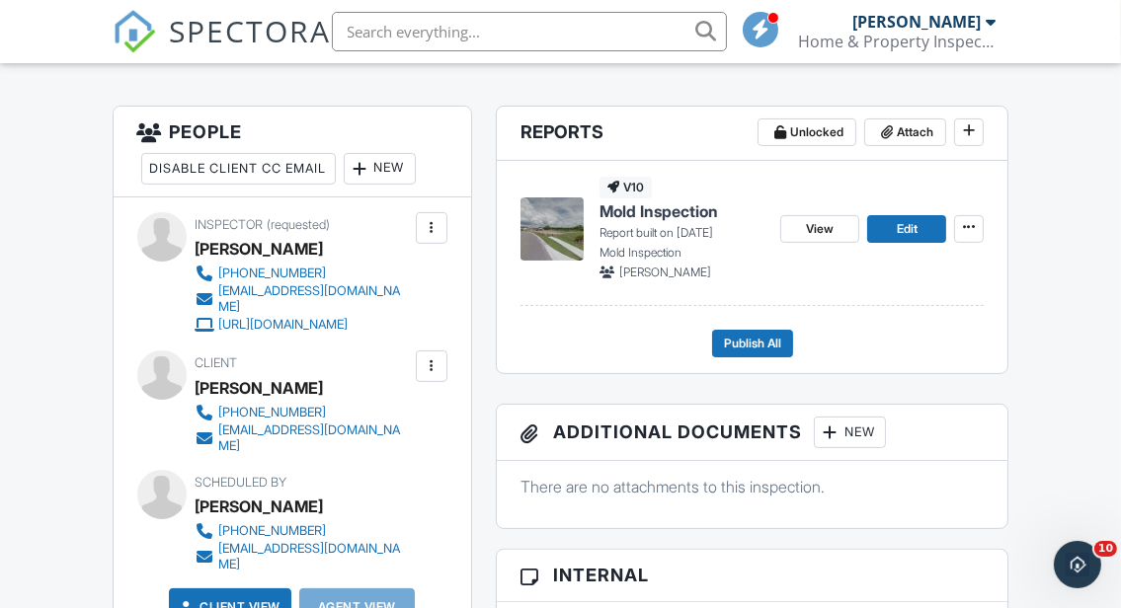
scroll to position [617, 0]
